Goal: Navigation & Orientation: Find specific page/section

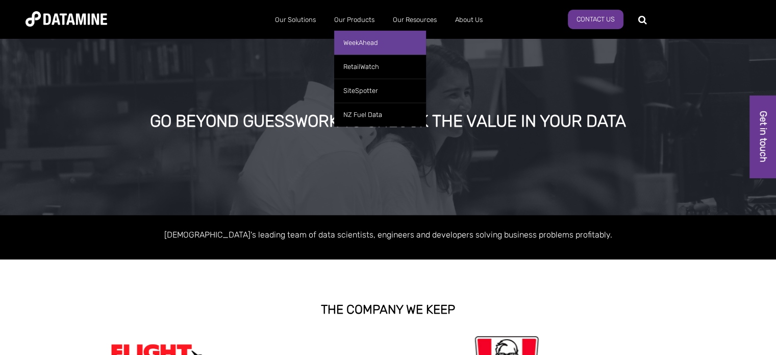
click at [356, 41] on link "WeekAhead" at bounding box center [380, 43] width 92 height 24
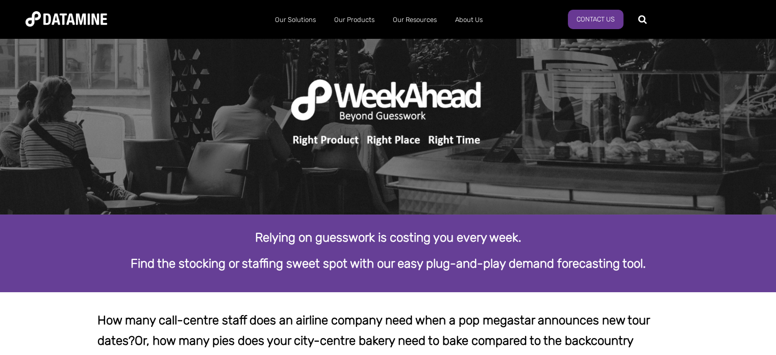
click at [304, 43] on link "Our Solutions" at bounding box center [321, 40] width 92 height 29
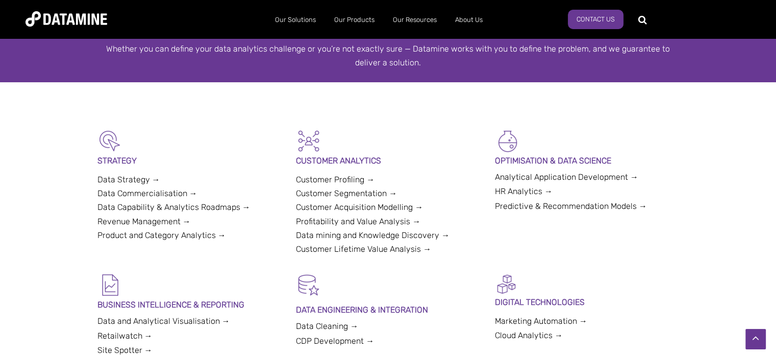
scroll to position [183, 0]
